Goal: Task Accomplishment & Management: Complete application form

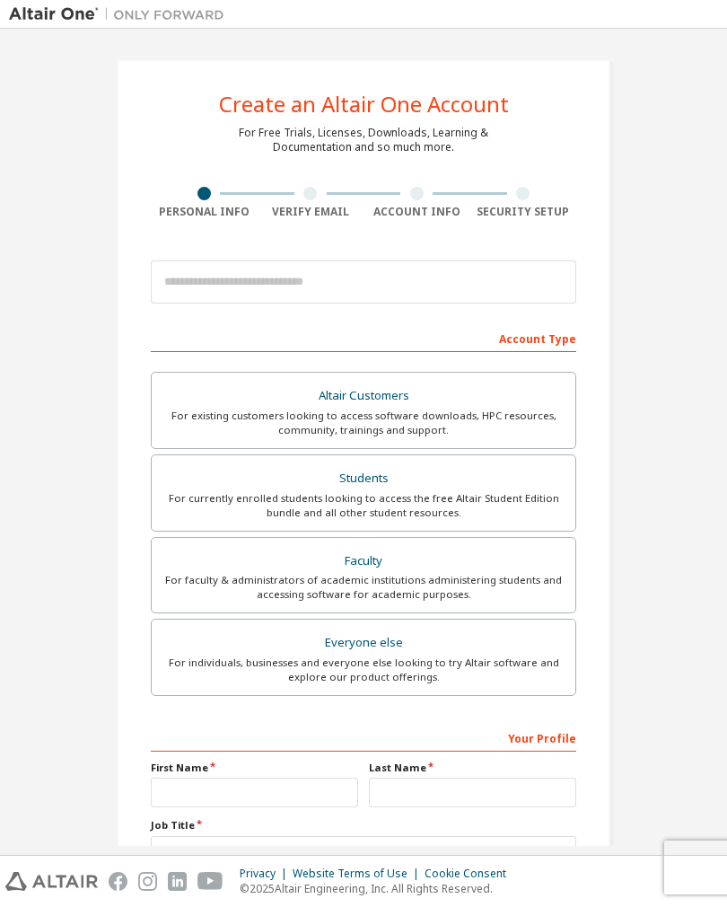
click at [391, 501] on div "For currently enrolled students looking to access the free Altair Student Editi…" at bounding box center [363, 505] width 402 height 29
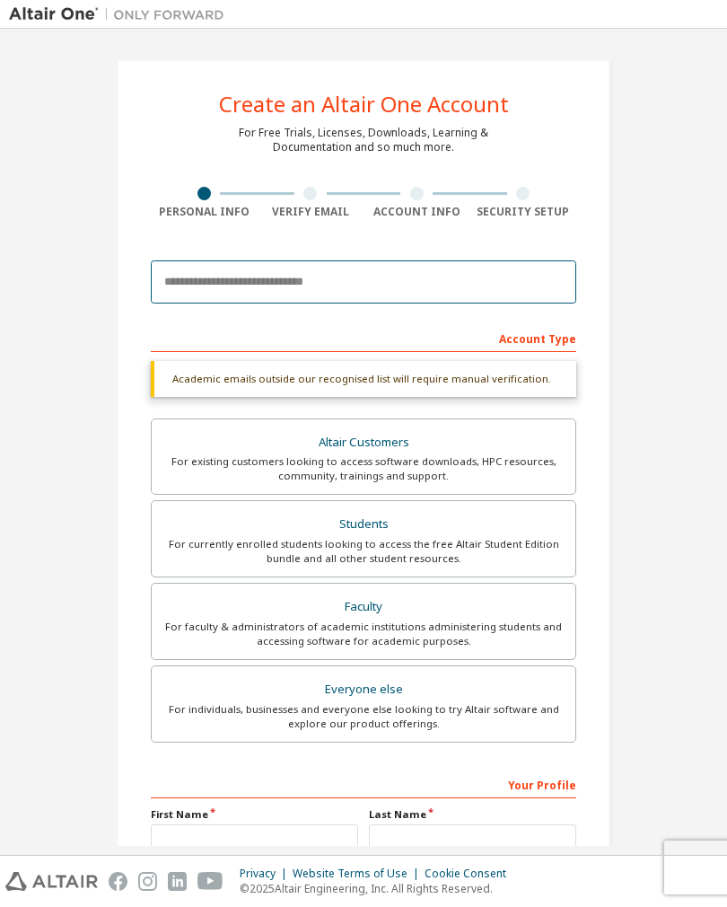
click at [417, 275] on input "email" at bounding box center [364, 281] width 426 height 43
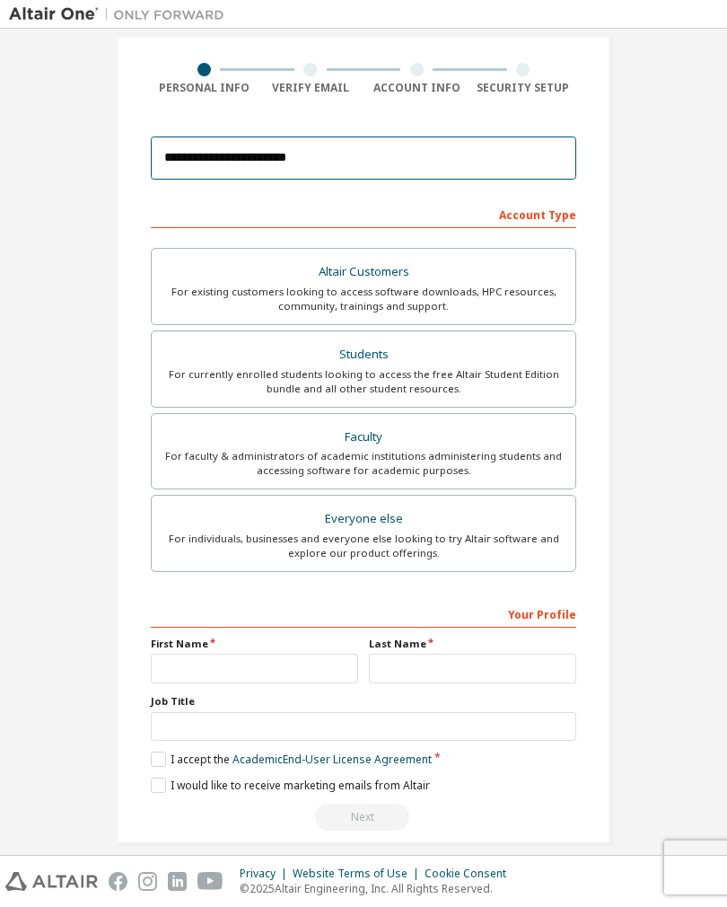
scroll to position [122, 0]
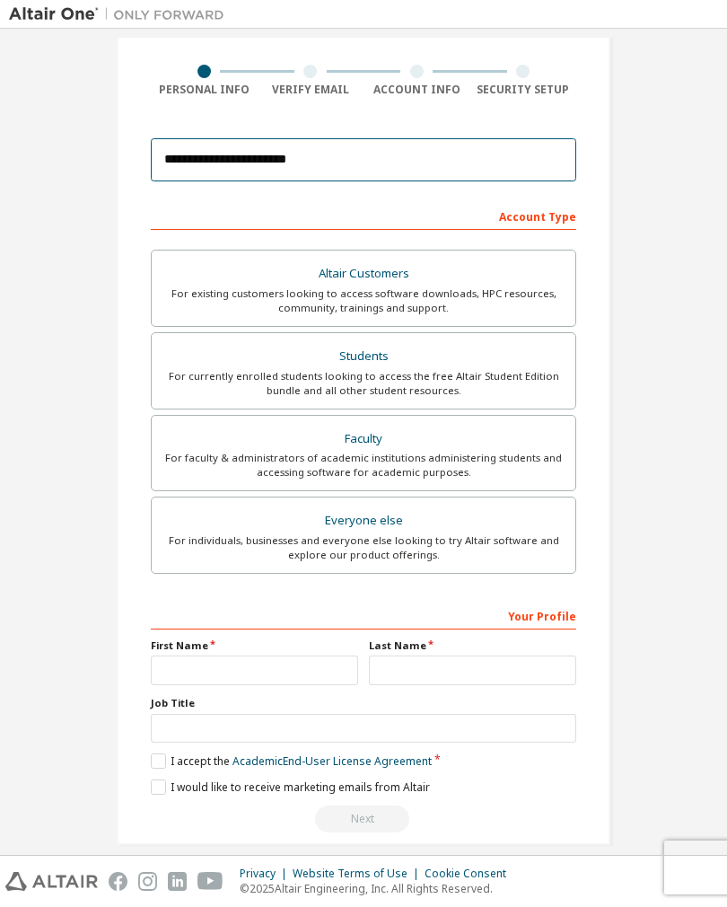
type input "**********"
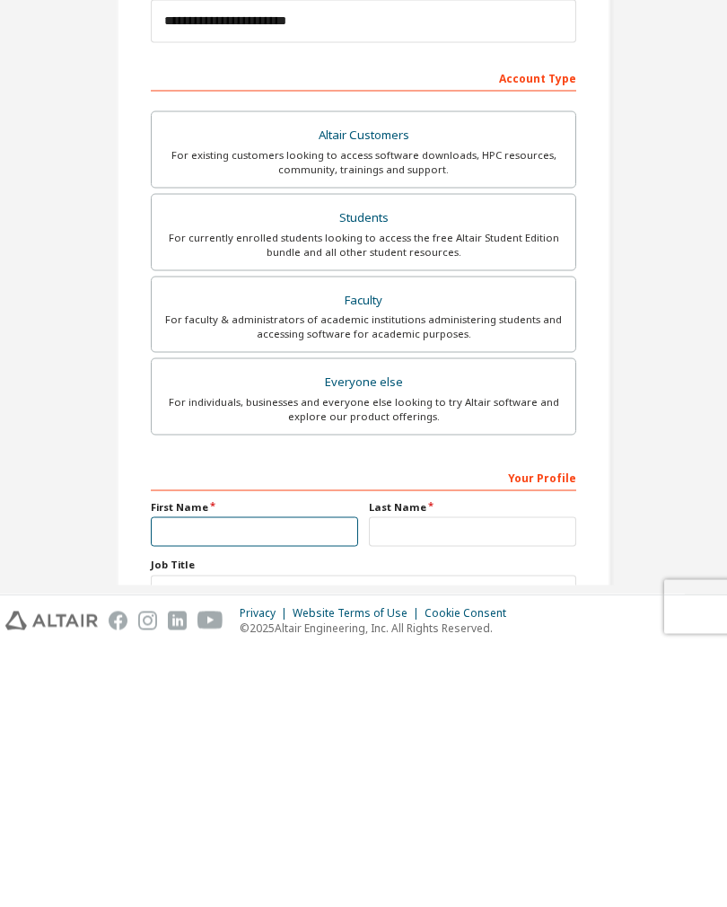
scroll to position [28, 0]
type input "**********"
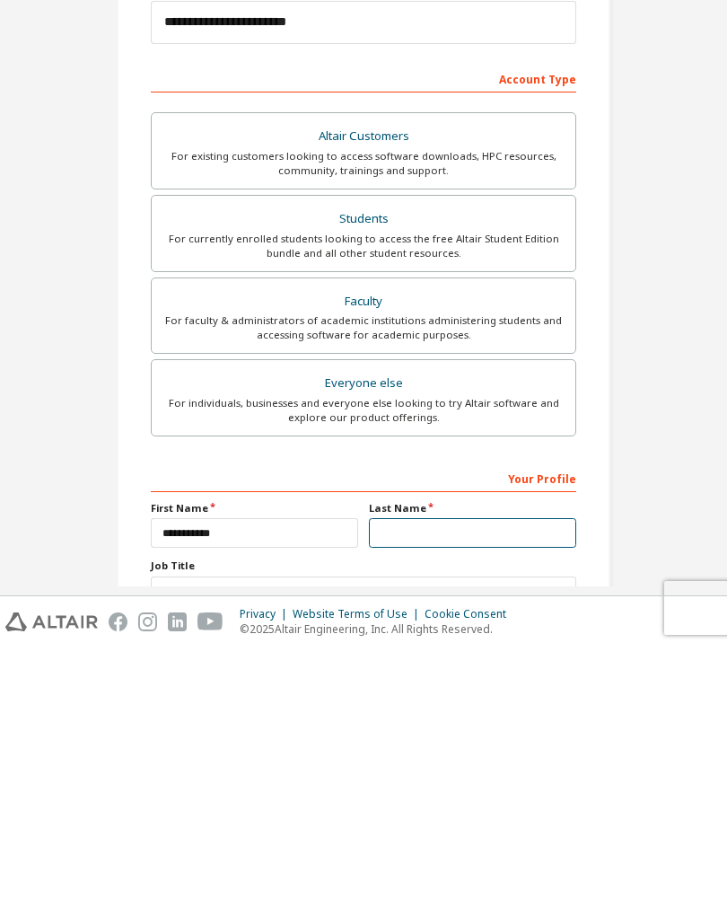
click at [440, 777] on input "text" at bounding box center [472, 792] width 207 height 30
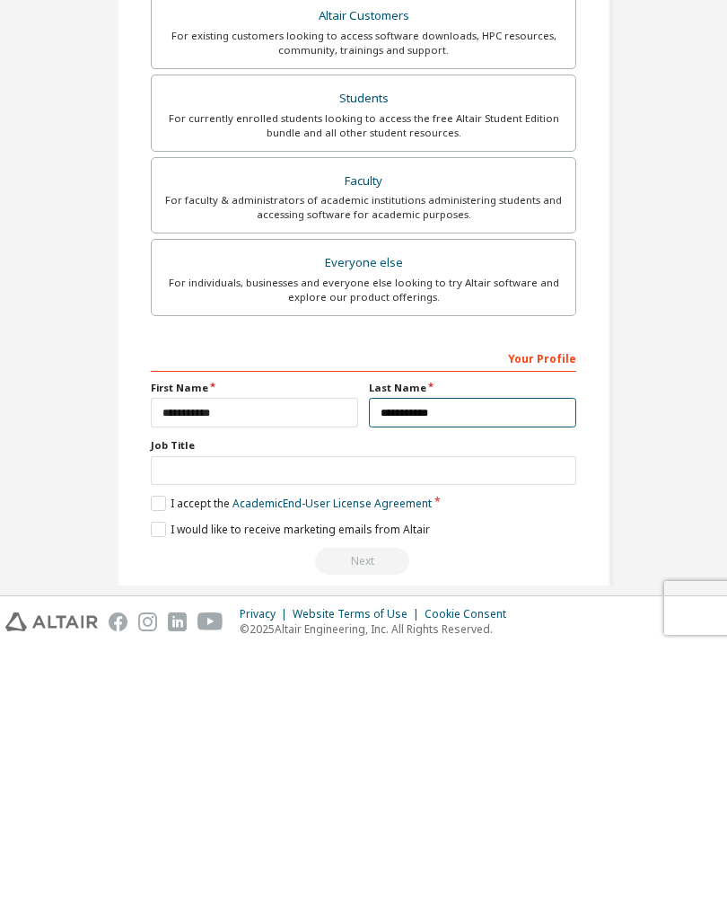
scroll to position [119, 0]
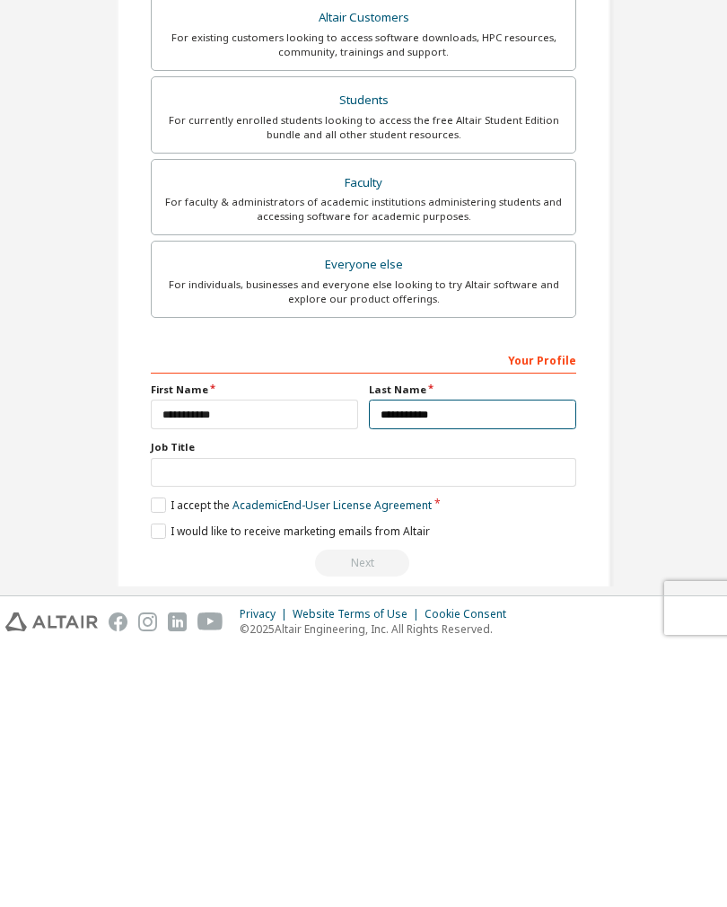
type input "**********"
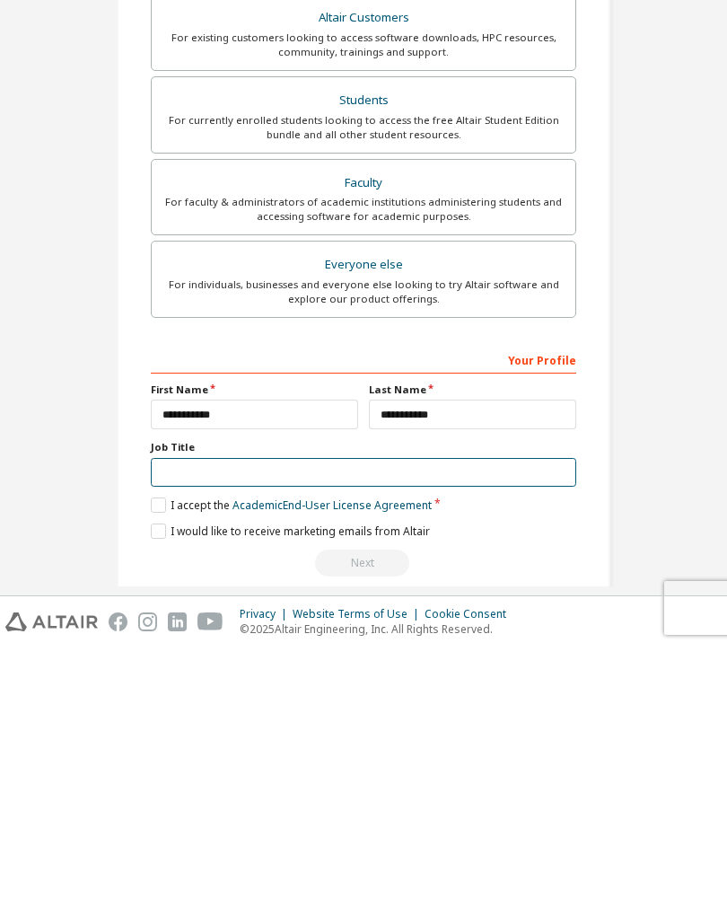
click at [420, 717] on input "text" at bounding box center [364, 732] width 426 height 30
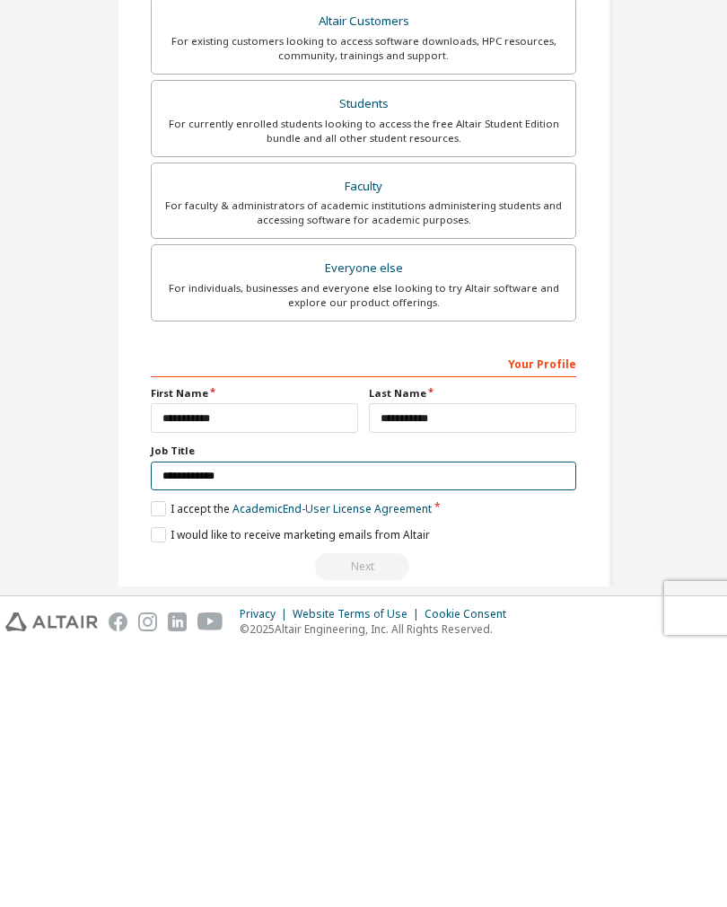
type input "**********"
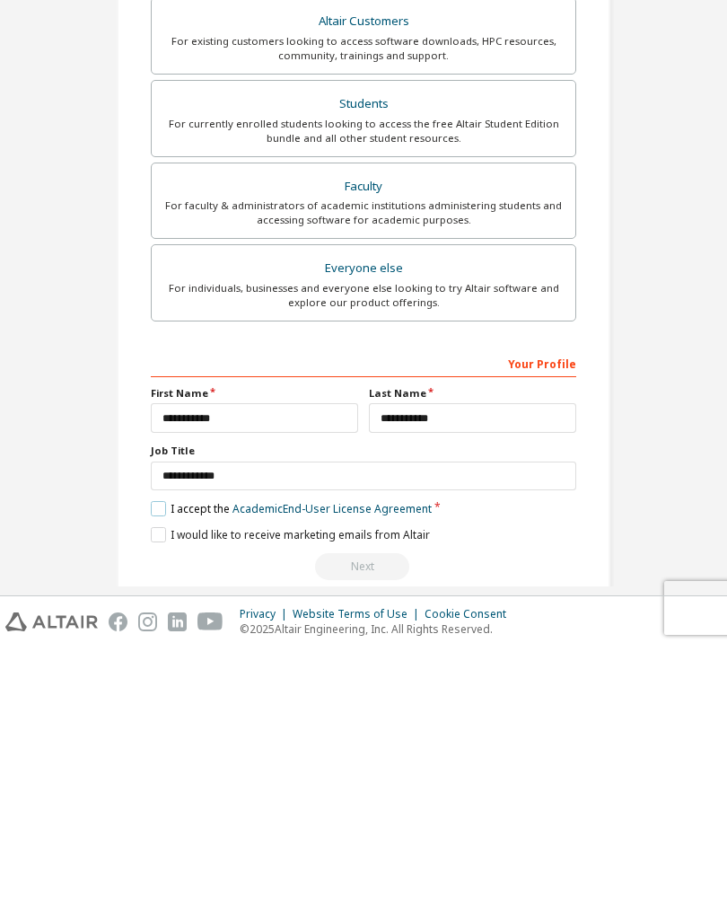
click at [167, 760] on label "I accept the Academic End-User License Agreement" at bounding box center [291, 767] width 281 height 15
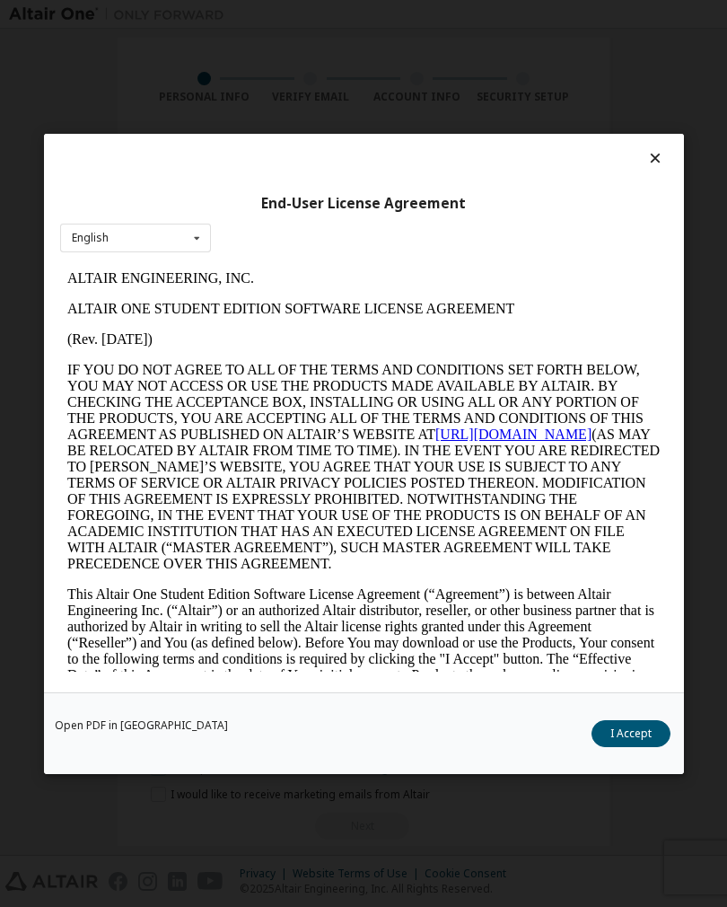
scroll to position [0, 0]
click at [623, 746] on button "I Accept" at bounding box center [630, 732] width 79 height 27
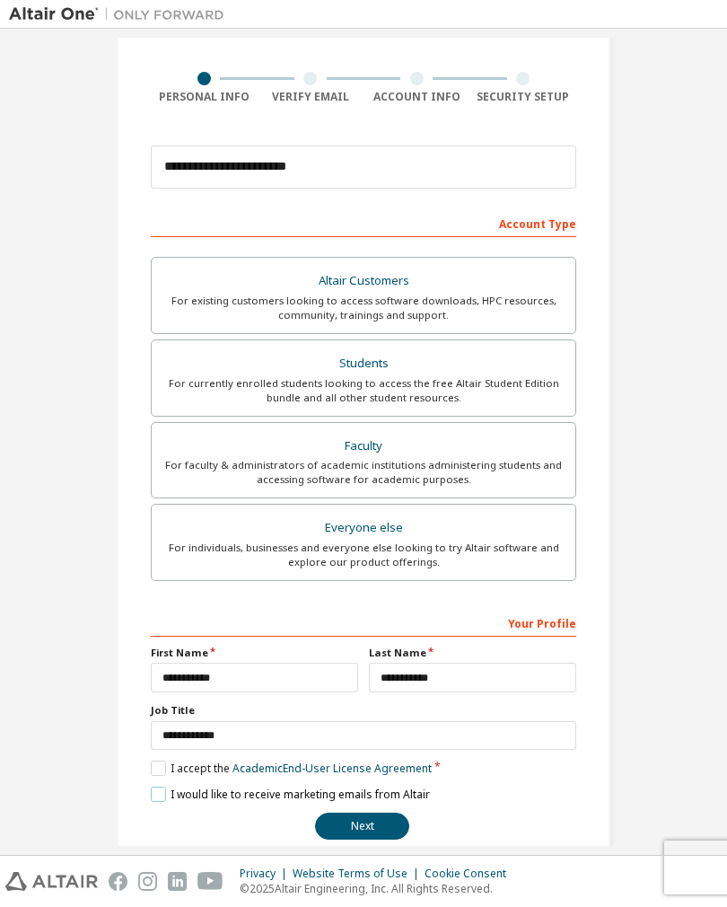
click at [171, 797] on label "I would like to receive marketing emails from Altair" at bounding box center [290, 793] width 279 height 15
click at [166, 799] on label "I would like to receive marketing emails from Altair" at bounding box center [290, 793] width 279 height 15
click at [401, 826] on button "Next" at bounding box center [362, 825] width 94 height 27
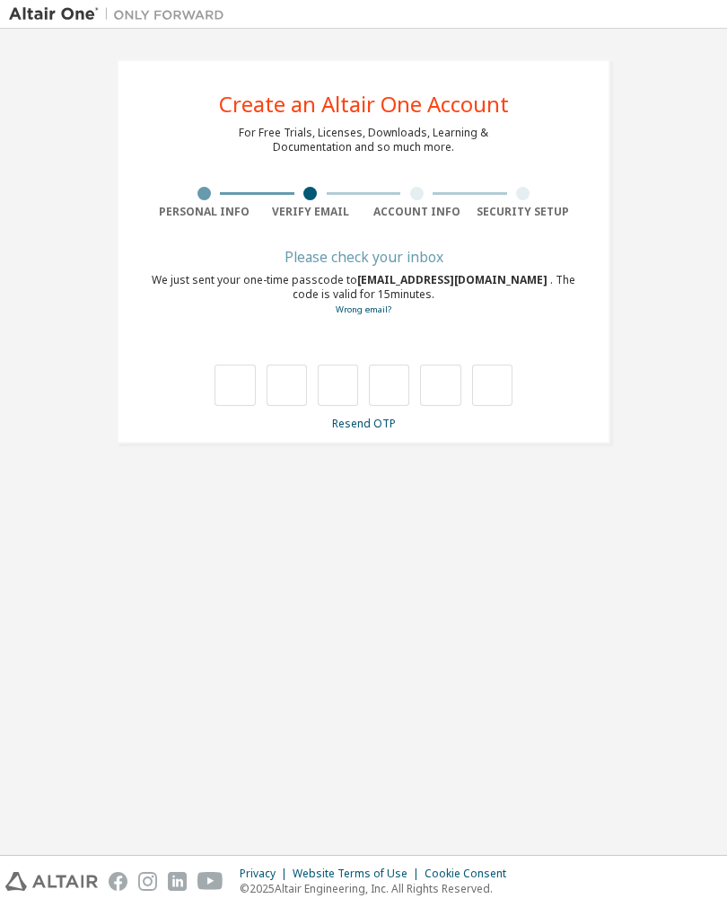
click at [227, 373] on input "text" at bounding box center [235, 384] width 40 height 41
type input "*"
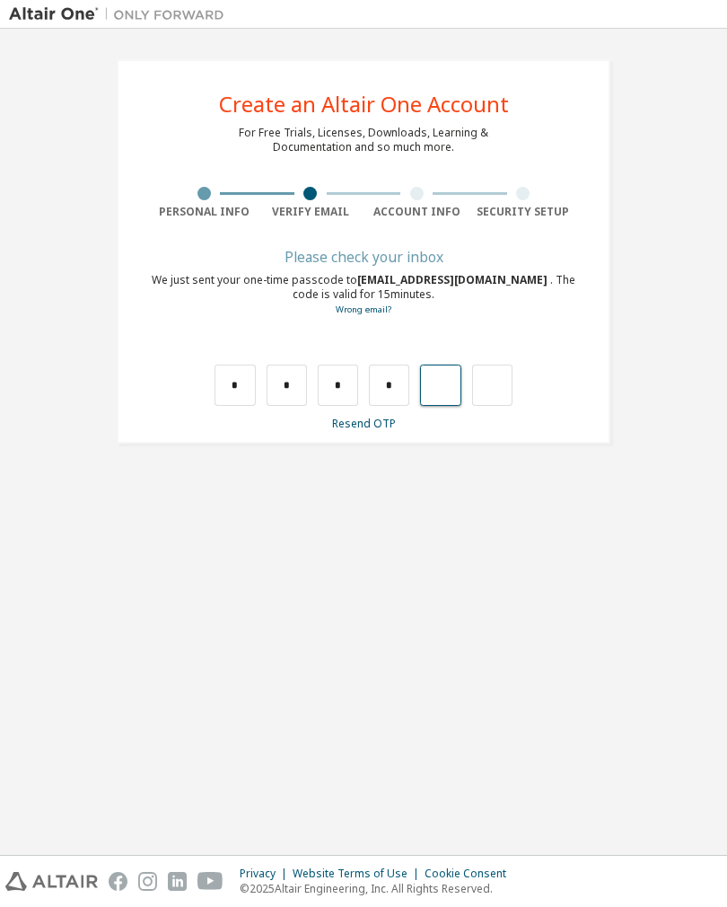
type input "*"
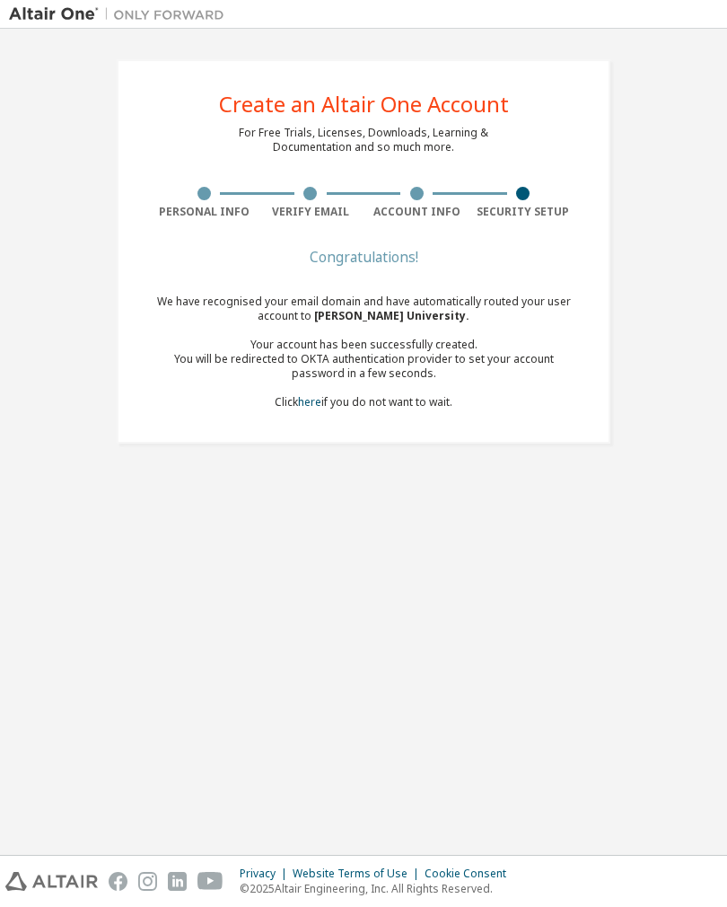
click at [320, 394] on link "here" at bounding box center [309, 401] width 23 height 15
